Goal: Information Seeking & Learning: Learn about a topic

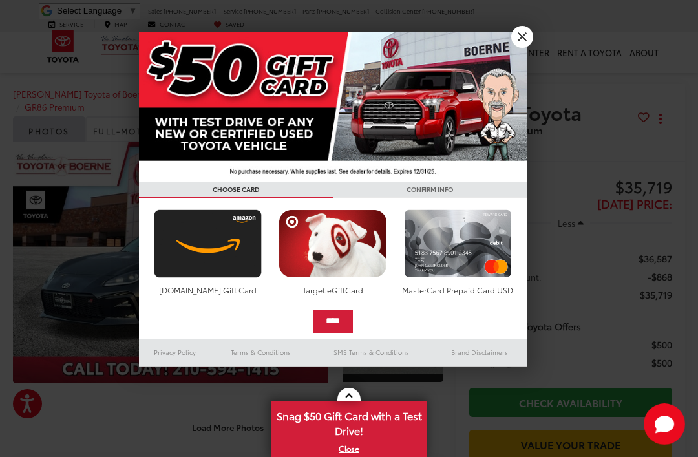
click at [517, 32] on link "X" at bounding box center [522, 37] width 22 height 22
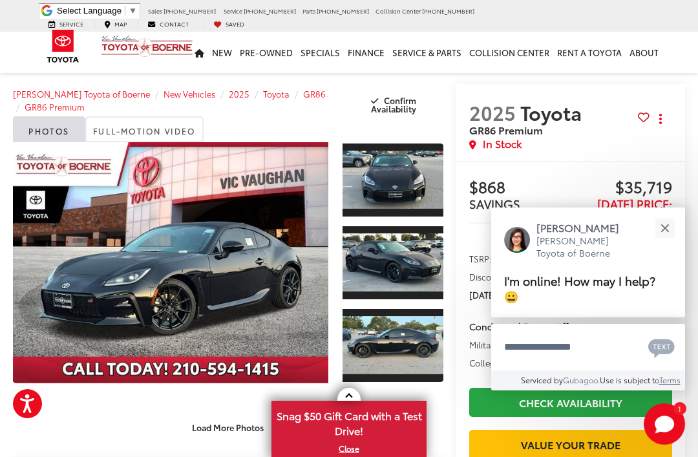
click at [670, 229] on button "Close" at bounding box center [665, 228] width 28 height 28
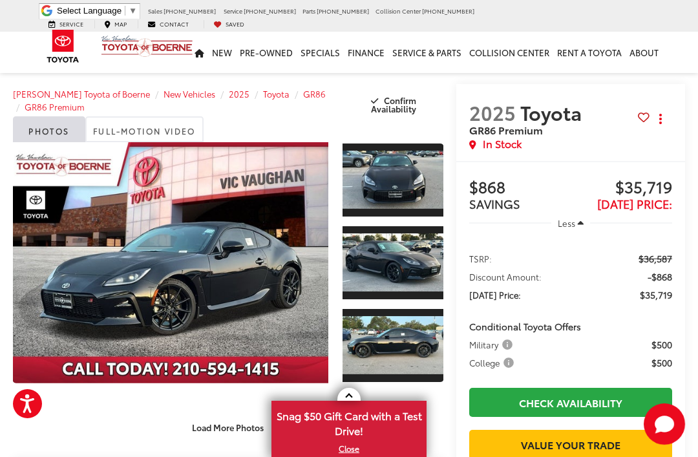
click at [301, 284] on link "Expand Photo 0" at bounding box center [171, 262] width 316 height 241
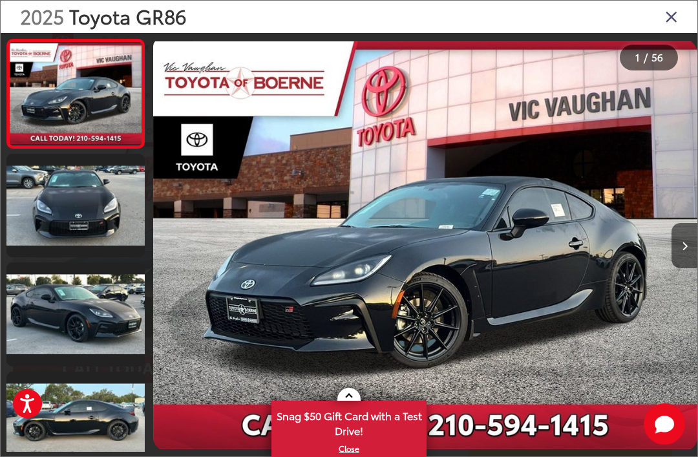
click at [56, 189] on link at bounding box center [75, 205] width 138 height 103
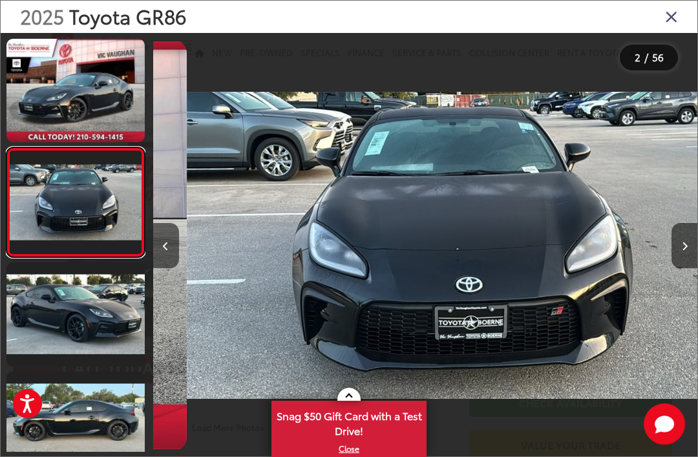
scroll to position [0, 544]
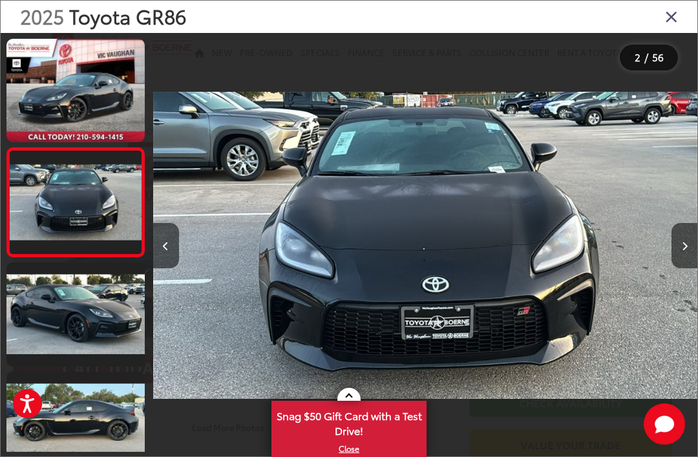
click at [59, 288] on link at bounding box center [75, 313] width 138 height 103
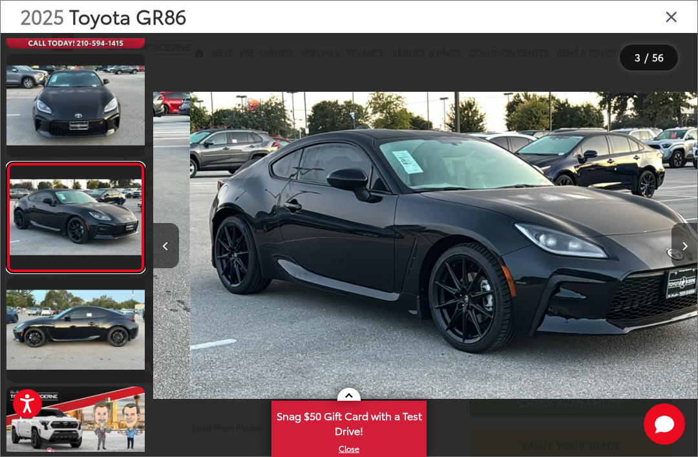
scroll to position [0, 1089]
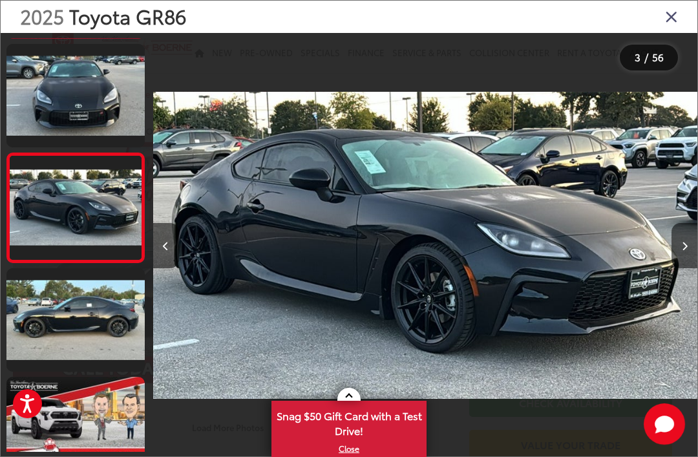
click at [54, 301] on link at bounding box center [75, 319] width 138 height 103
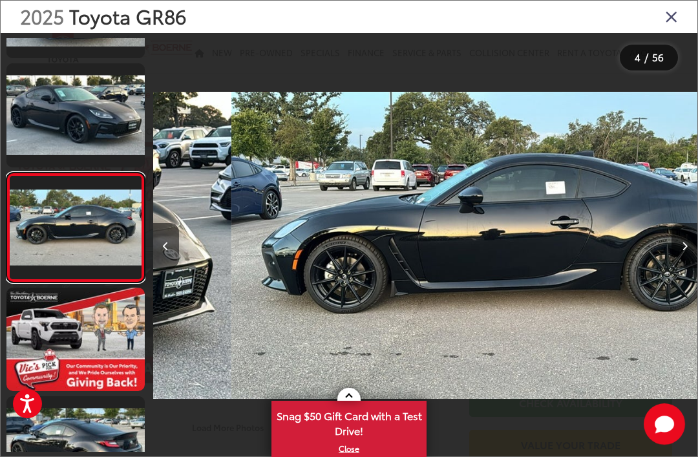
scroll to position [0, 1634]
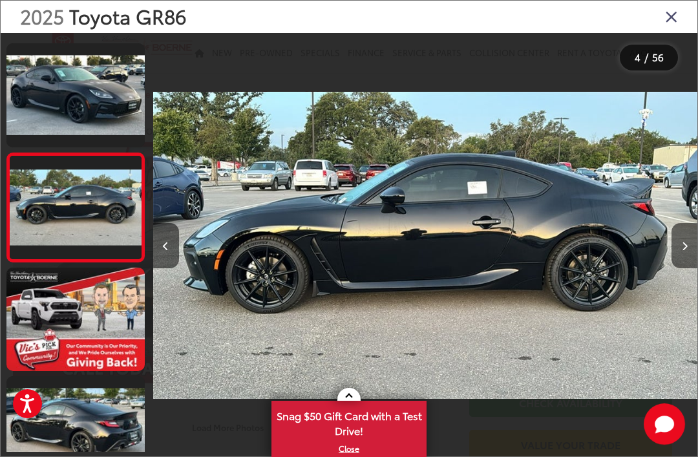
click at [54, 297] on link at bounding box center [75, 319] width 138 height 103
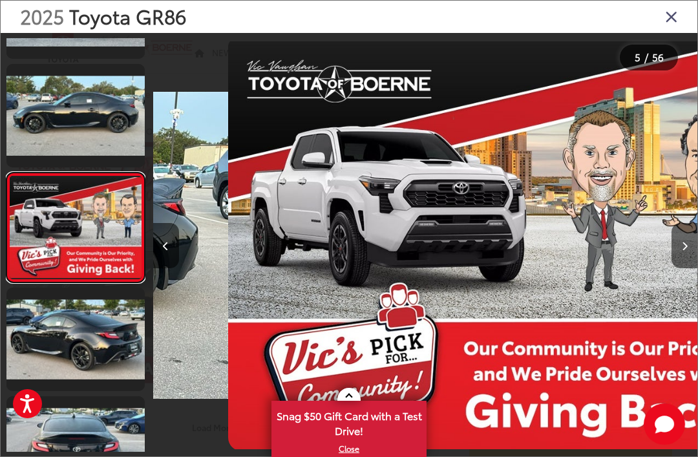
scroll to position [0, 2179]
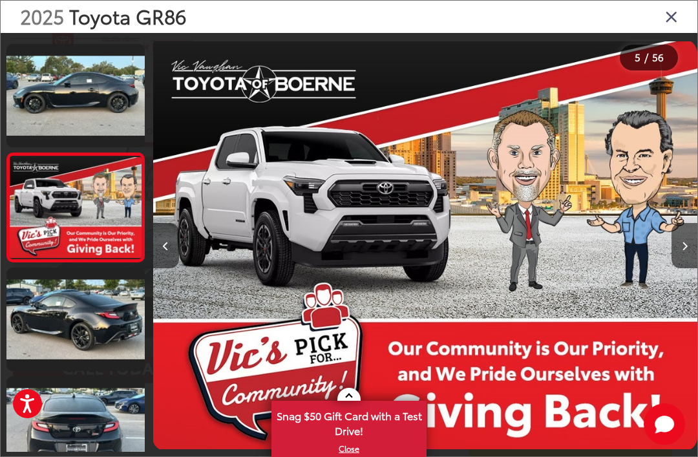
click at [56, 305] on link at bounding box center [75, 319] width 138 height 103
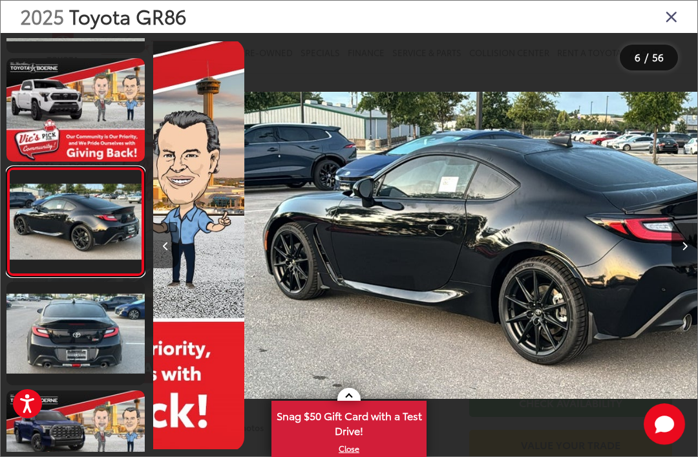
scroll to position [0, 2723]
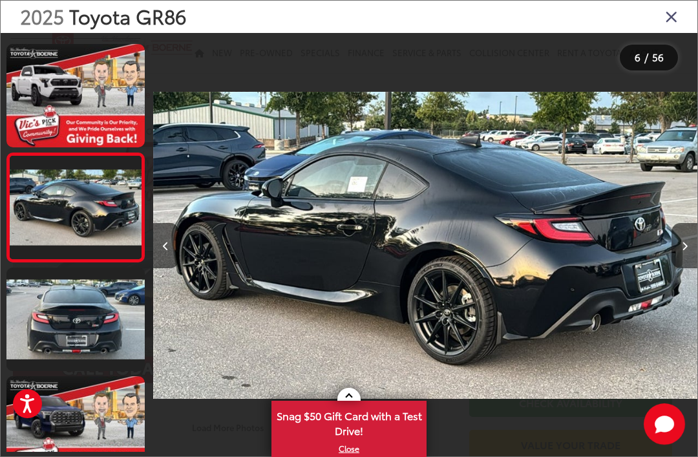
click at [57, 295] on link at bounding box center [75, 319] width 138 height 103
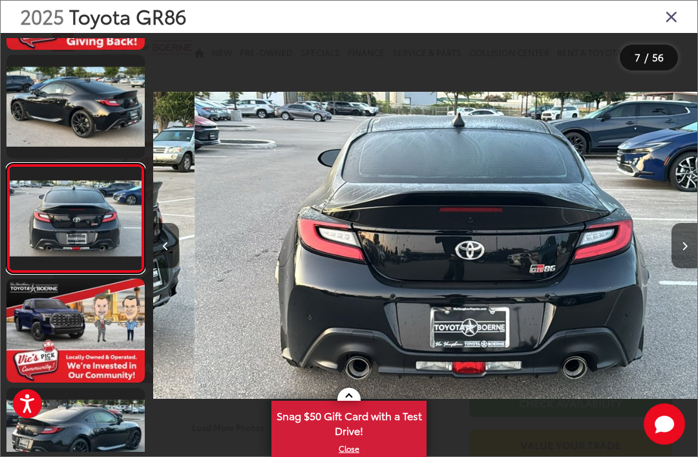
scroll to position [539, 0]
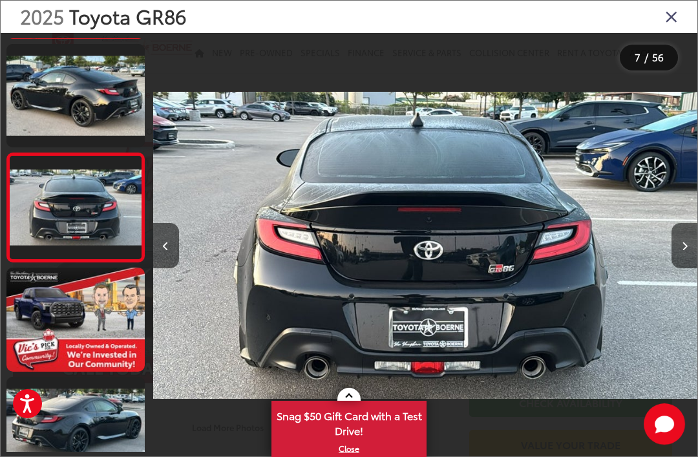
click at [59, 291] on link at bounding box center [75, 319] width 138 height 103
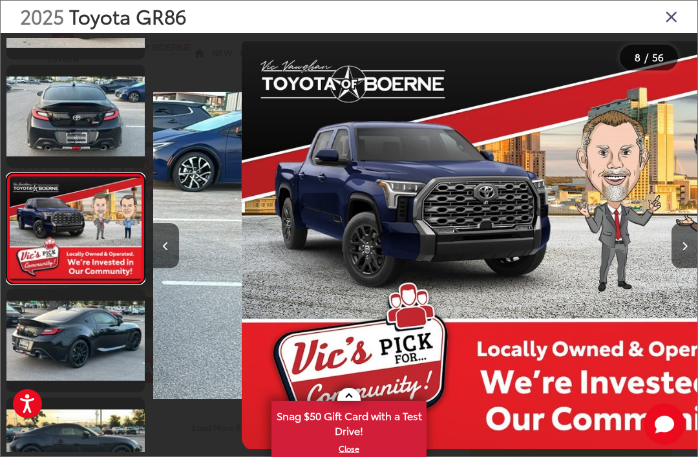
scroll to position [647, 0]
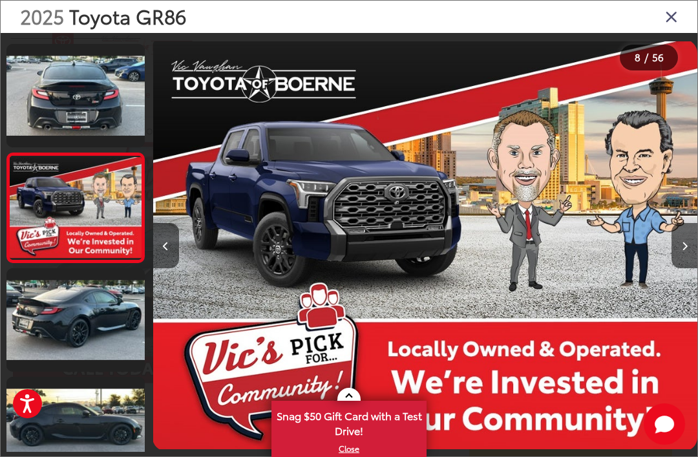
click at [59, 292] on link at bounding box center [75, 319] width 138 height 103
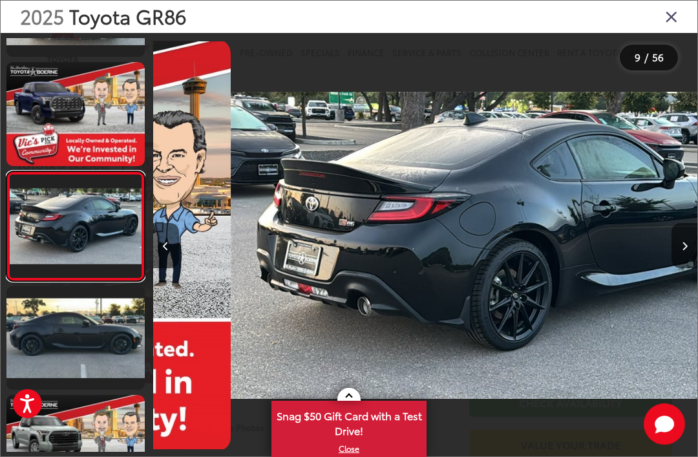
scroll to position [0, 0]
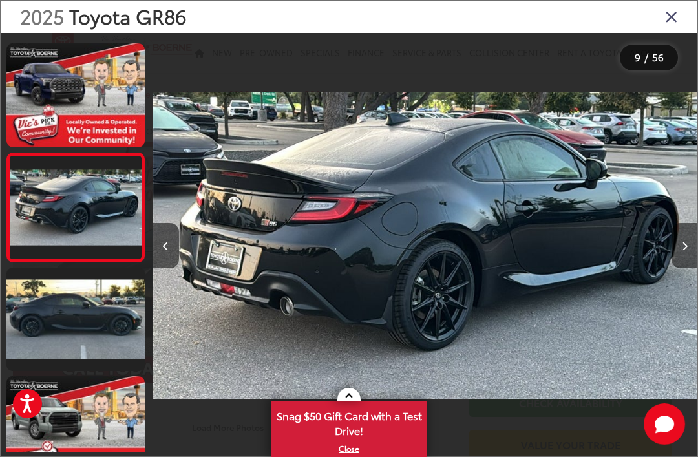
click at [54, 293] on link at bounding box center [75, 319] width 138 height 103
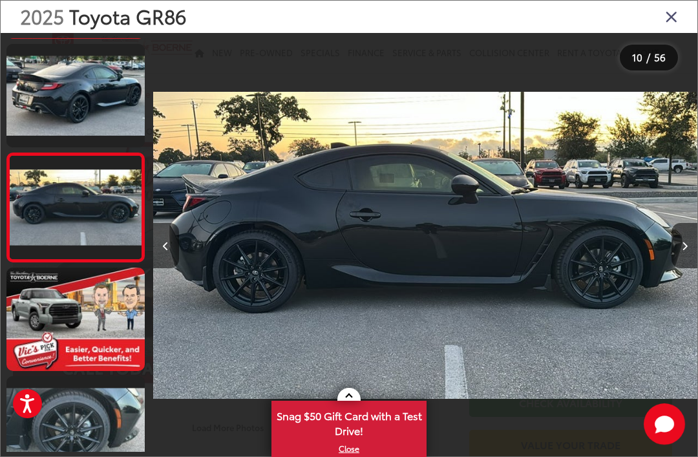
click at [54, 294] on link at bounding box center [75, 319] width 138 height 103
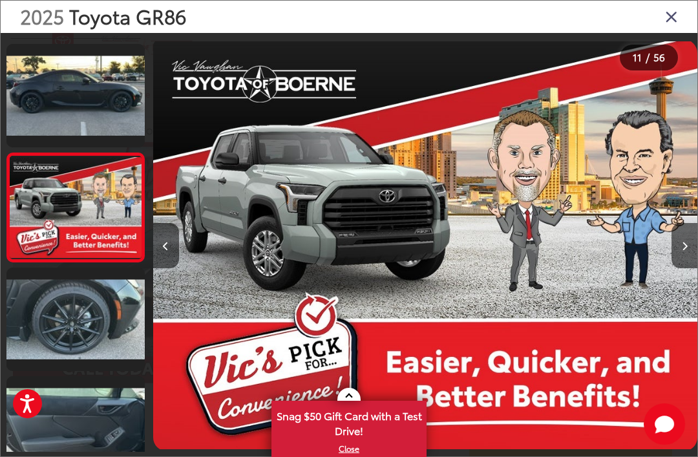
click at [54, 292] on link at bounding box center [75, 319] width 138 height 103
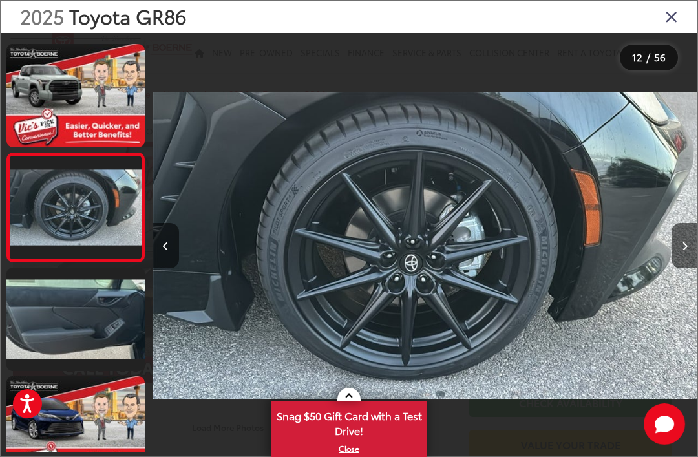
click at [51, 286] on link at bounding box center [75, 319] width 138 height 103
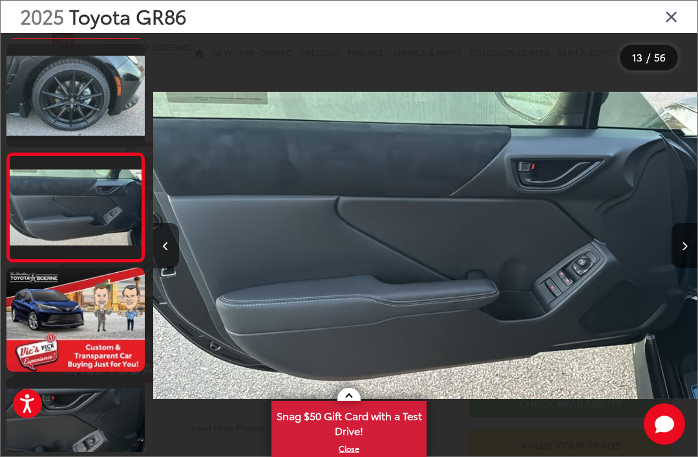
click at [54, 294] on link at bounding box center [75, 319] width 138 height 103
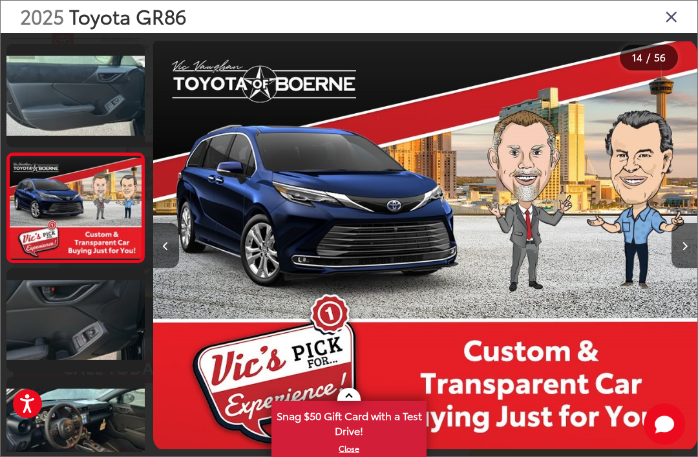
click at [52, 296] on link at bounding box center [75, 319] width 138 height 103
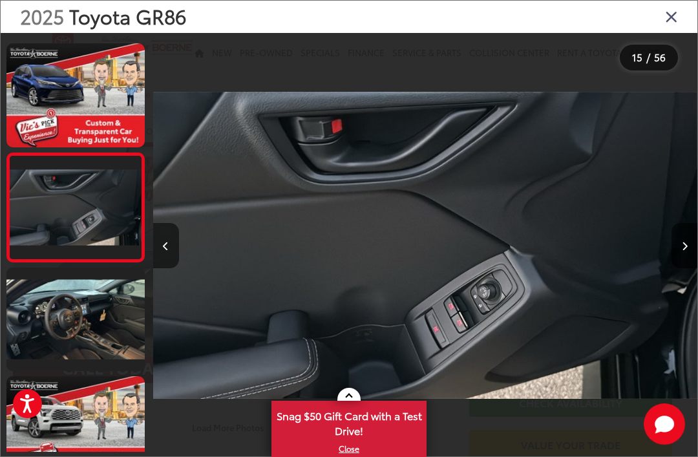
click at [51, 291] on link at bounding box center [75, 319] width 138 height 103
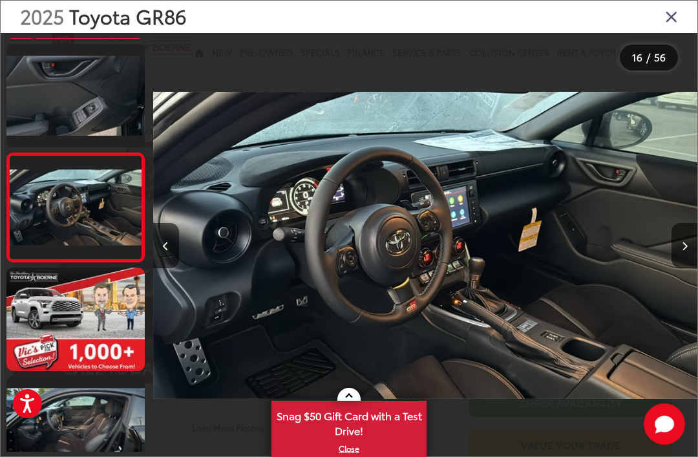
click at [51, 287] on link at bounding box center [75, 319] width 138 height 103
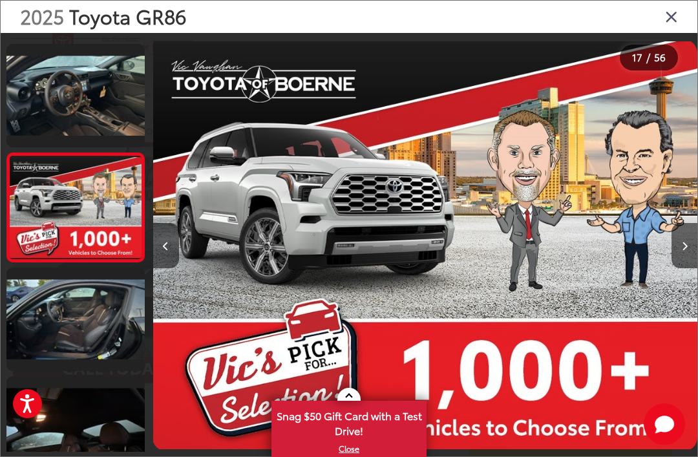
click at [55, 295] on link at bounding box center [75, 319] width 138 height 103
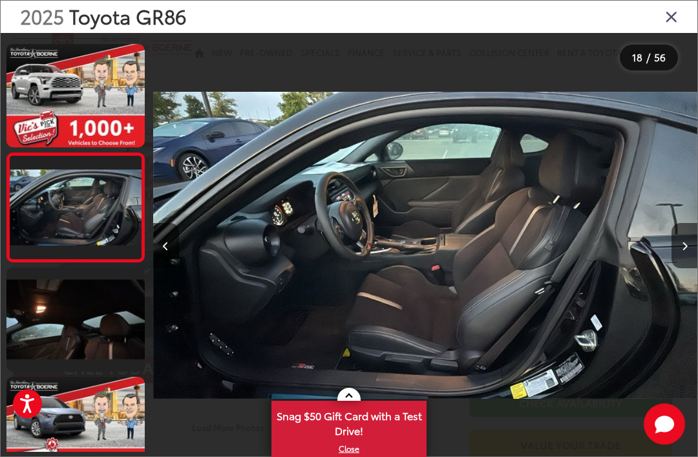
click at [53, 290] on link at bounding box center [75, 319] width 138 height 103
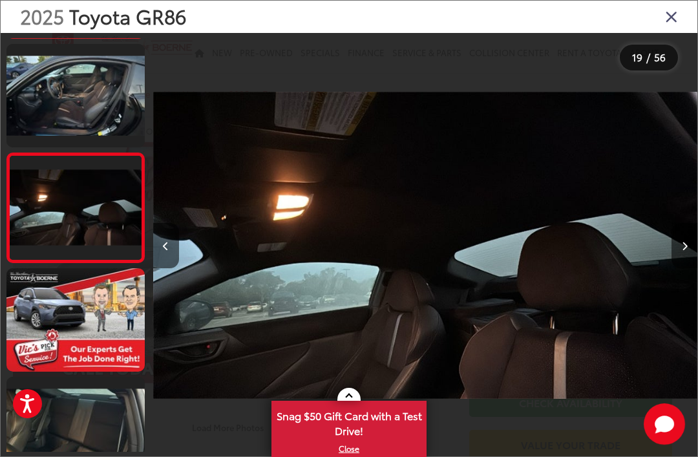
click at [49, 286] on link at bounding box center [75, 319] width 138 height 103
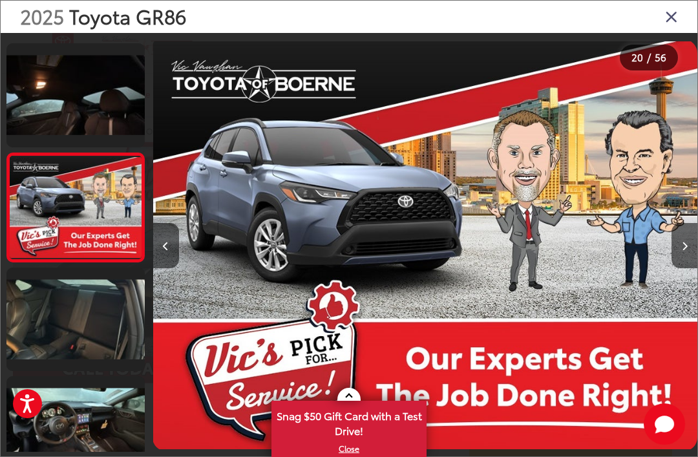
click at [52, 286] on link at bounding box center [75, 319] width 138 height 103
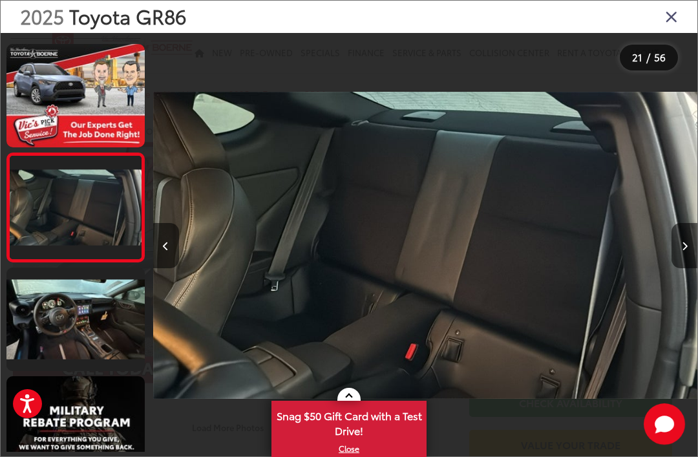
click at [54, 282] on link at bounding box center [75, 319] width 138 height 103
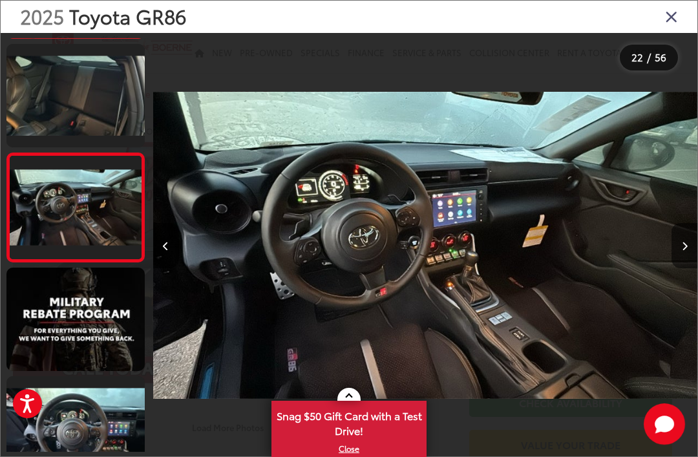
click at [49, 283] on link at bounding box center [75, 319] width 138 height 103
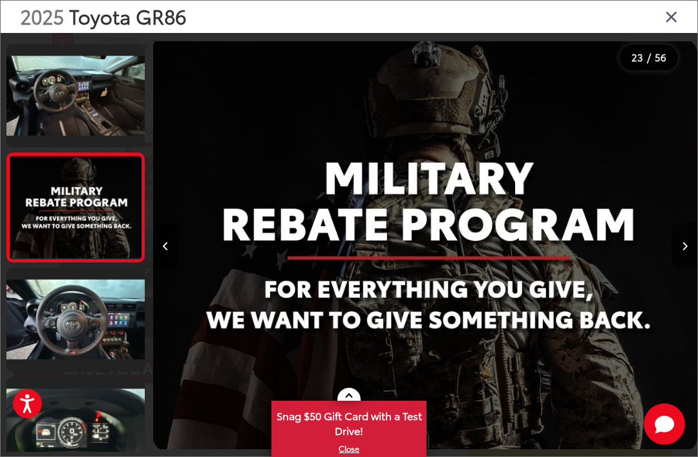
click at [50, 286] on link at bounding box center [75, 319] width 138 height 103
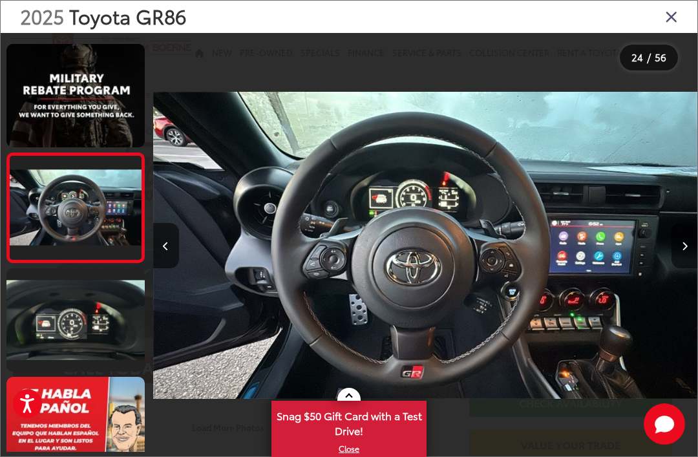
click at [50, 286] on link at bounding box center [75, 319] width 138 height 103
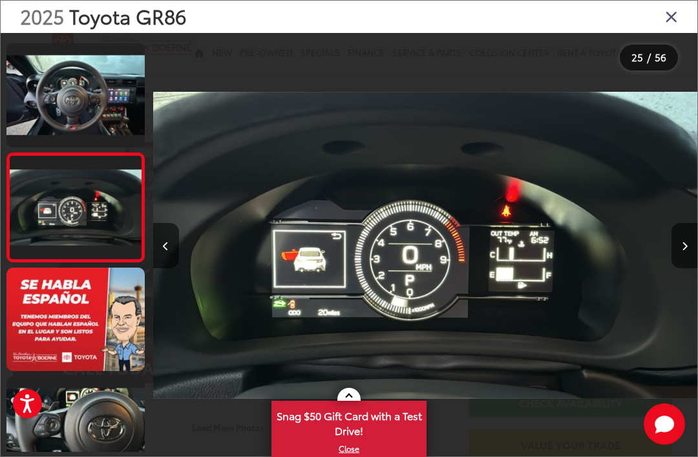
click at [51, 281] on link at bounding box center [75, 319] width 138 height 103
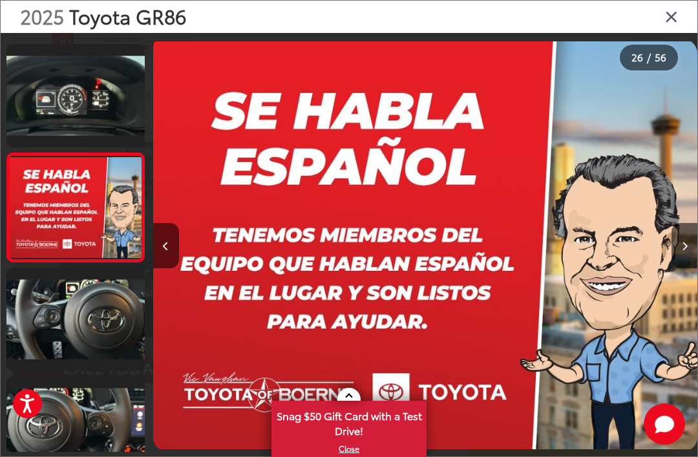
click at [49, 283] on link at bounding box center [75, 319] width 138 height 103
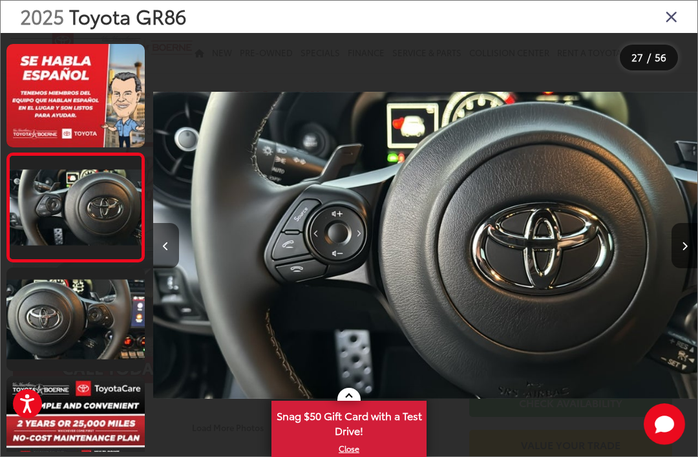
click at [50, 282] on link at bounding box center [75, 319] width 138 height 103
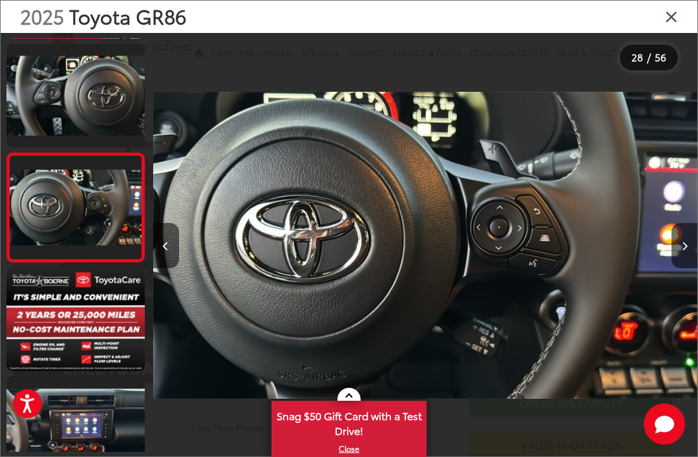
click at [51, 287] on link at bounding box center [75, 319] width 138 height 103
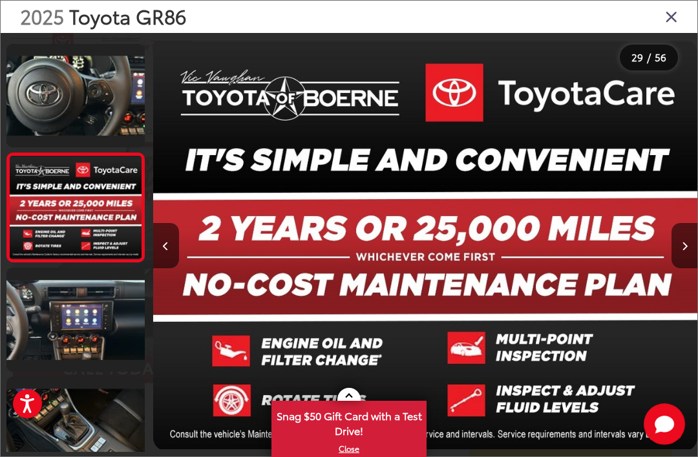
click at [47, 286] on link at bounding box center [75, 319] width 138 height 103
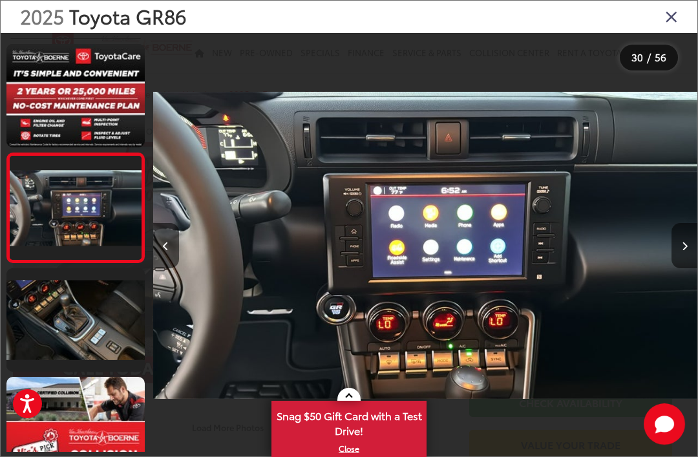
click at [49, 278] on link at bounding box center [75, 319] width 138 height 103
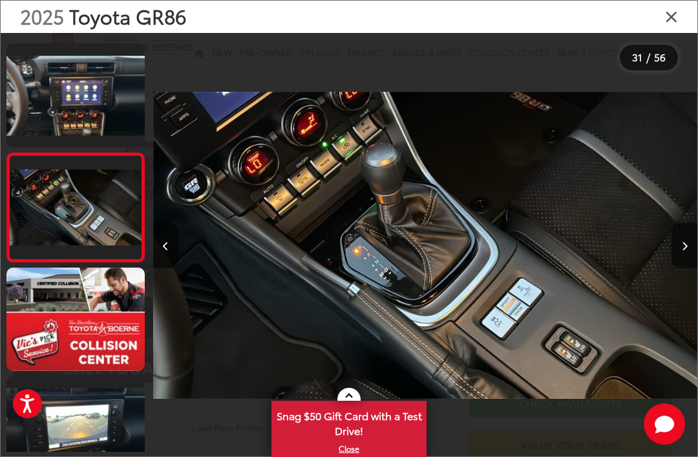
click at [45, 287] on link at bounding box center [75, 319] width 138 height 103
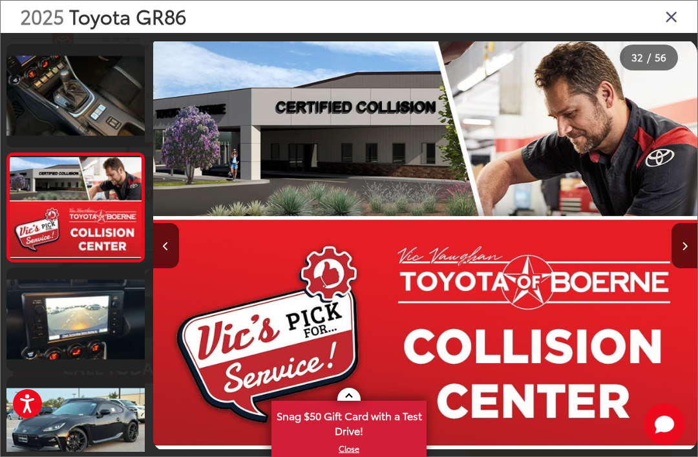
click at [46, 286] on link at bounding box center [75, 319] width 138 height 103
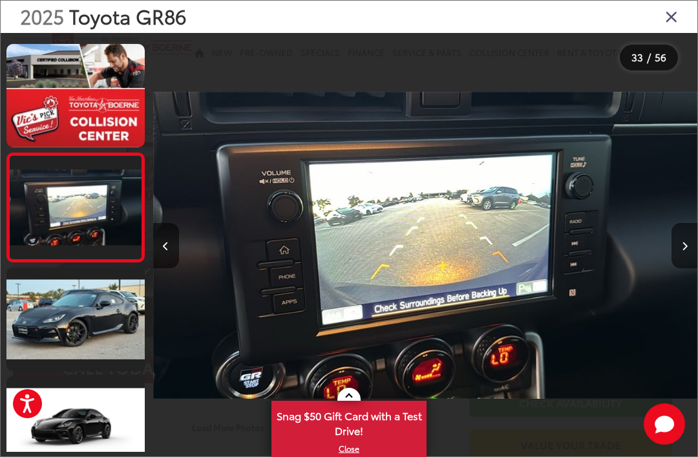
click at [45, 292] on link at bounding box center [75, 319] width 138 height 103
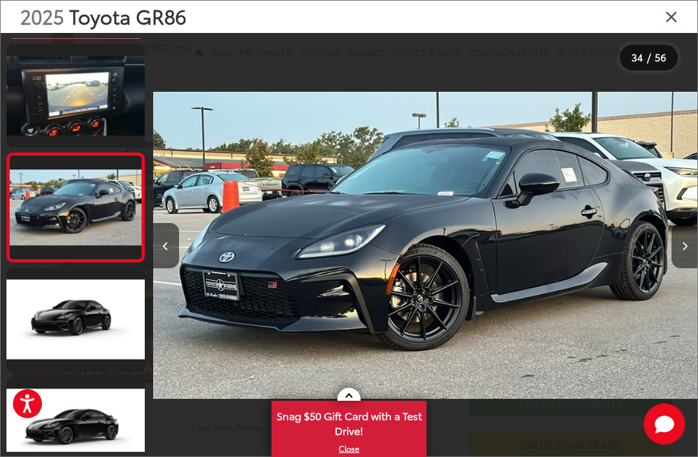
click at [43, 292] on link at bounding box center [75, 319] width 138 height 103
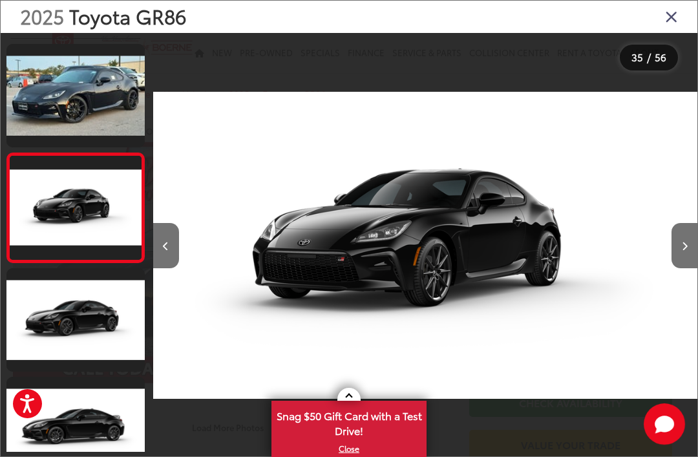
click at [43, 289] on link at bounding box center [75, 319] width 138 height 103
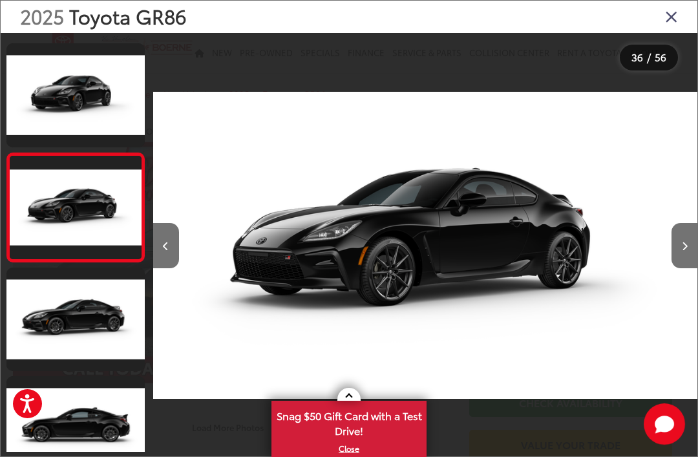
click at [43, 290] on link at bounding box center [75, 319] width 138 height 103
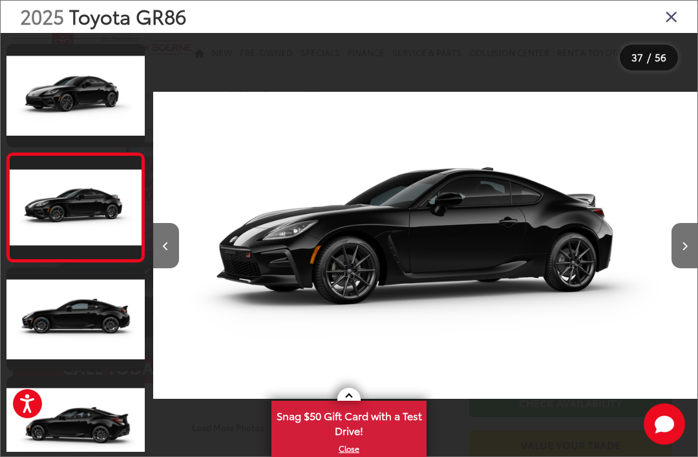
click at [669, 25] on icon "Close gallery" at bounding box center [671, 16] width 13 height 17
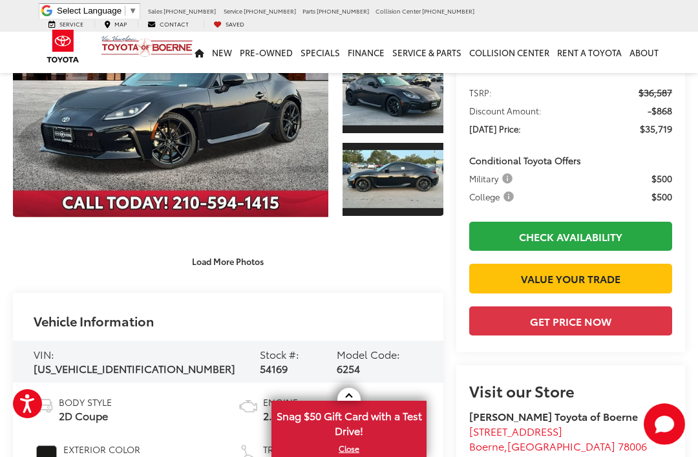
scroll to position [153, 0]
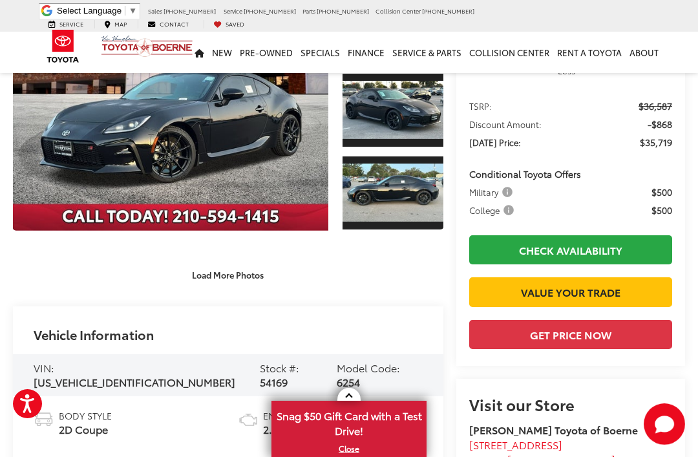
click at [48, 145] on link "Expand Photo 0" at bounding box center [171, 110] width 316 height 241
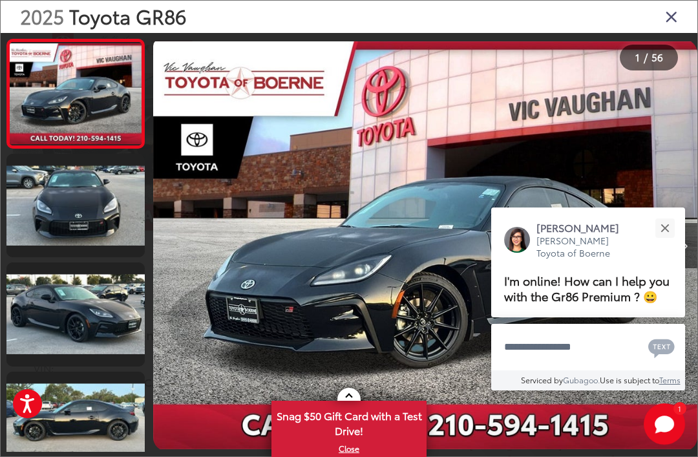
click at [674, 214] on button "Close" at bounding box center [665, 228] width 28 height 28
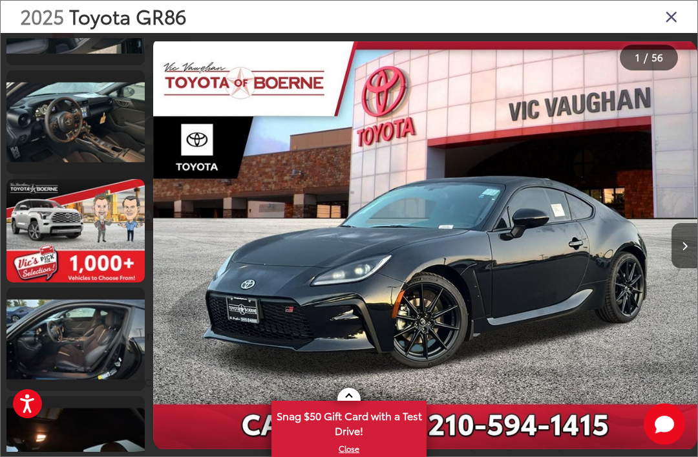
scroll to position [1607, 0]
